Goal: Information Seeking & Learning: Learn about a topic

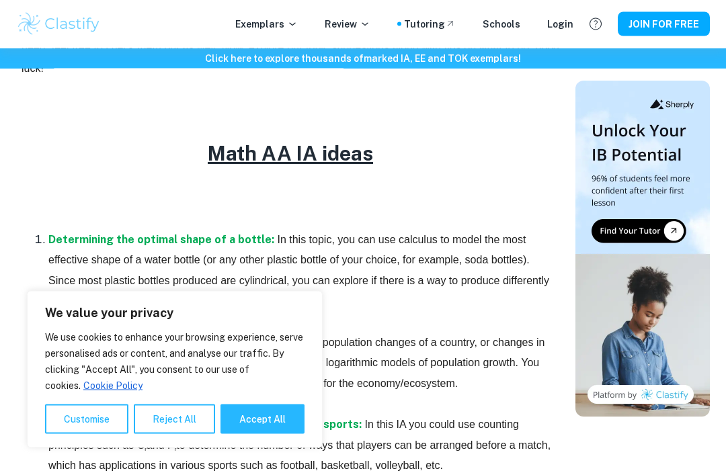
scroll to position [685, 0]
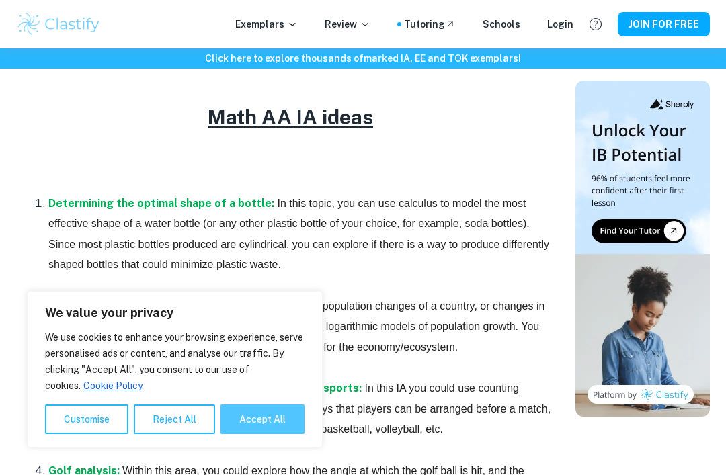
click at [235, 434] on button "Accept All" at bounding box center [262, 420] width 84 height 30
checkbox input "true"
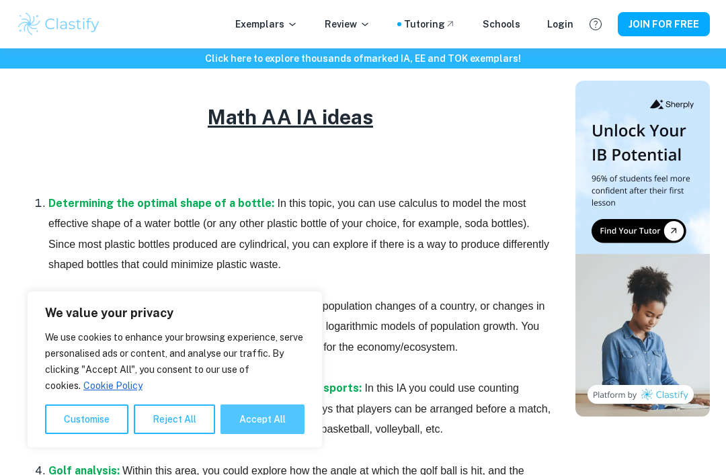
checkbox input "true"
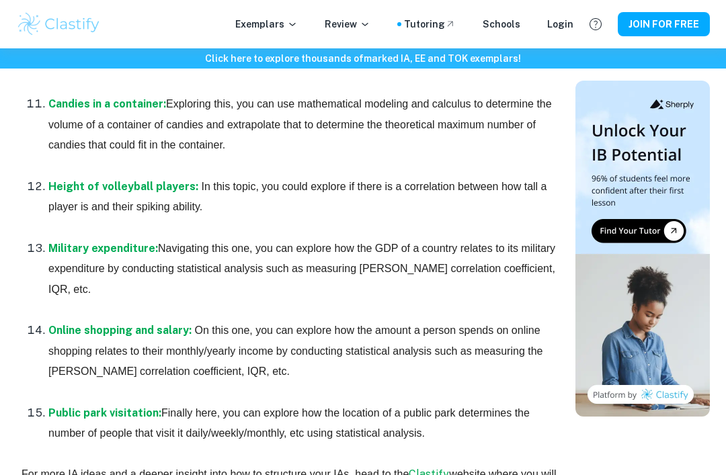
scroll to position [2929, 0]
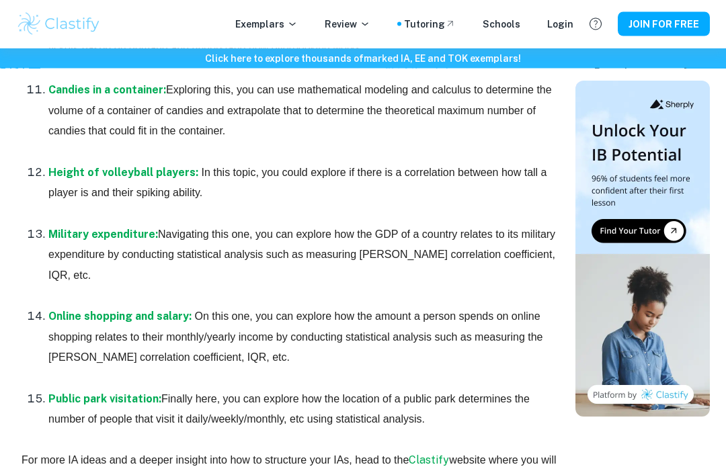
scroll to position [2922, 0]
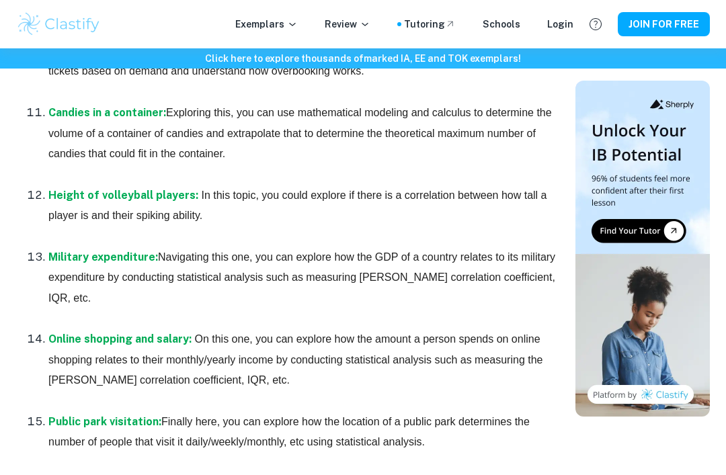
click at [530, 391] on p "Online shopping and salary: On this one, you can explore how the amount a perso…" at bounding box center [303, 359] width 511 height 61
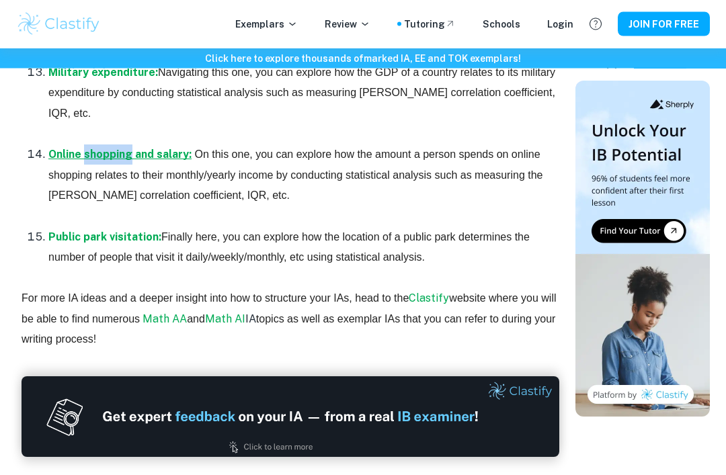
scroll to position [3098, 0]
